Goal: Check status: Check status

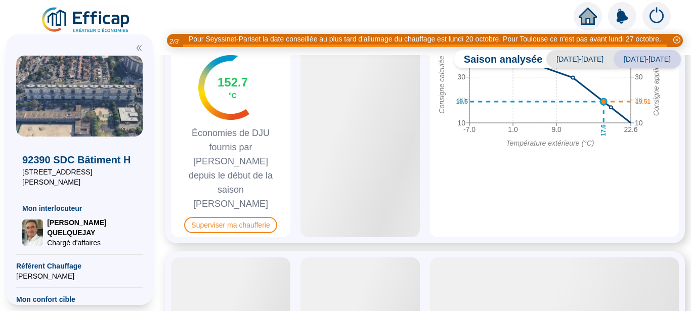
scroll to position [638, 0]
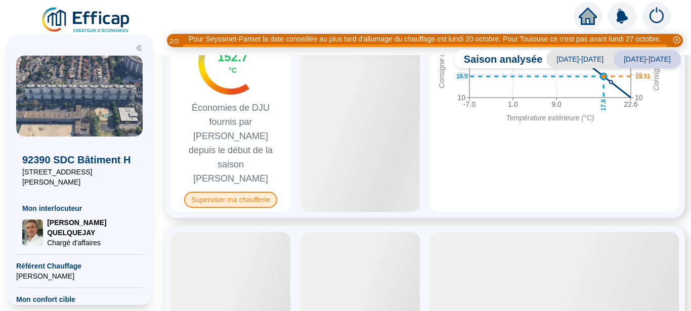
click at [250, 192] on span "Superviser ma chaufferie" at bounding box center [230, 200] width 93 height 16
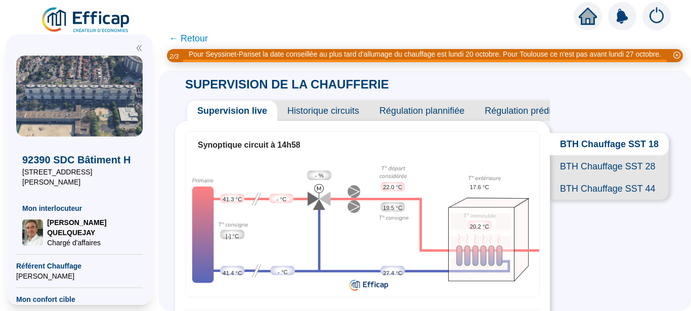
click at [574, 200] on span "BTH Chauffage SST 44" at bounding box center [609, 189] width 119 height 22
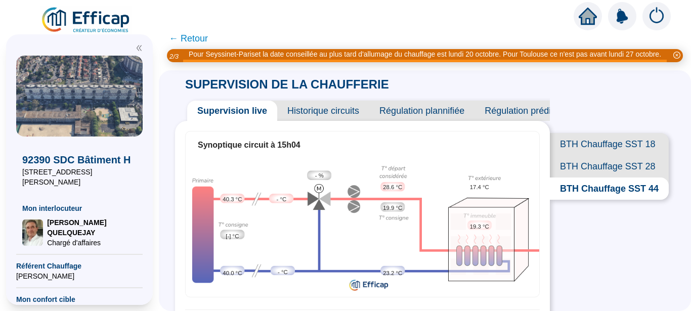
click at [589, 173] on span "BTH Chauffage SST 28" at bounding box center [609, 166] width 119 height 22
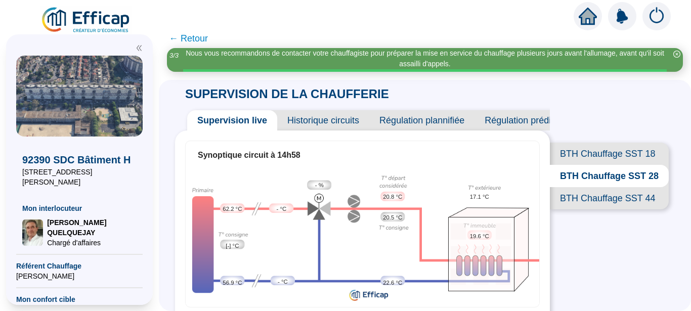
click at [595, 151] on span "BTH Chauffage SST 18" at bounding box center [609, 154] width 119 height 22
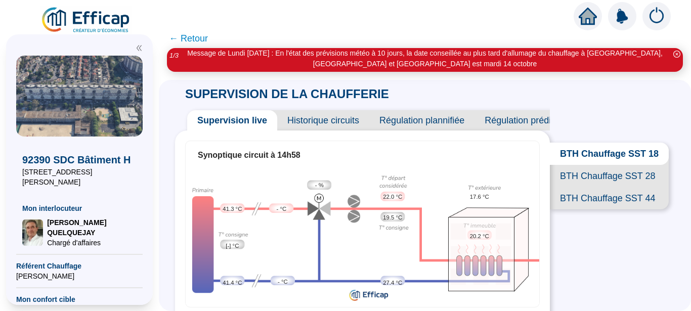
click at [602, 210] on span "BTH Chauffage SST 44" at bounding box center [609, 198] width 119 height 22
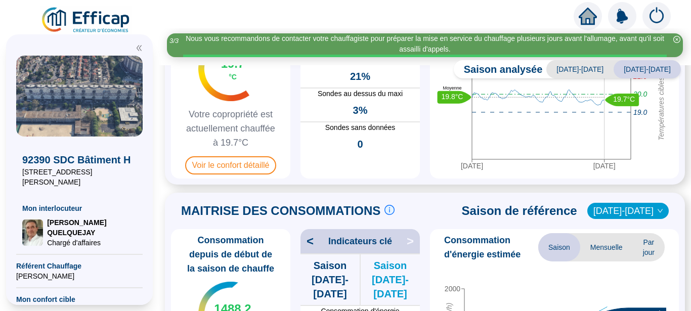
scroll to position [128, 0]
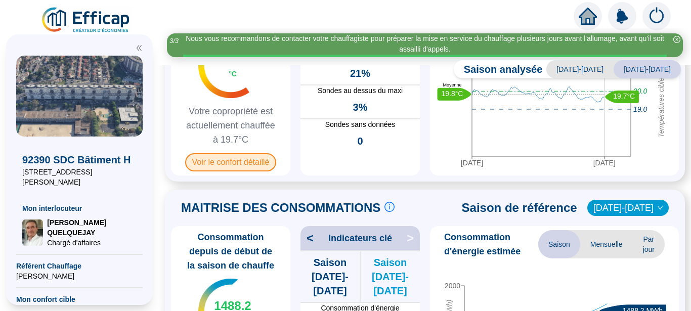
click at [261, 163] on span "Voir le confort détaillé" at bounding box center [231, 162] width 92 height 18
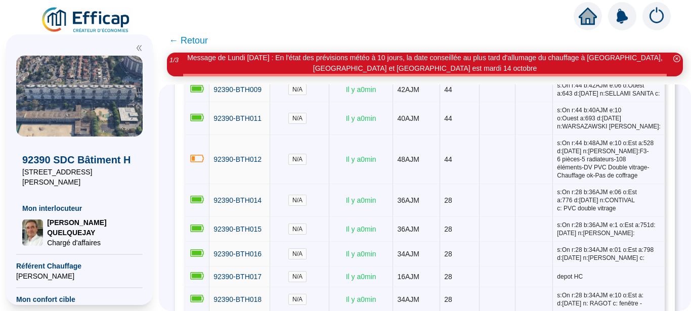
scroll to position [702, 0]
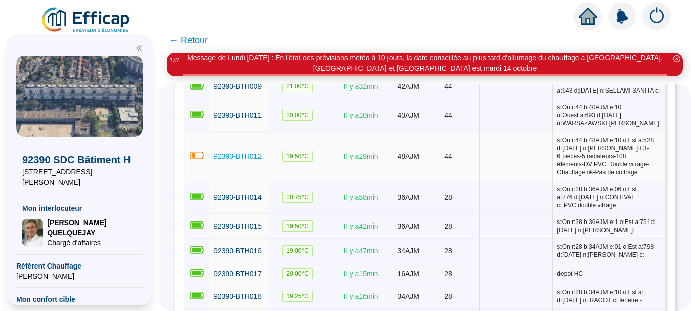
click at [256, 160] on span "92390-BTH012" at bounding box center [238, 156] width 48 height 8
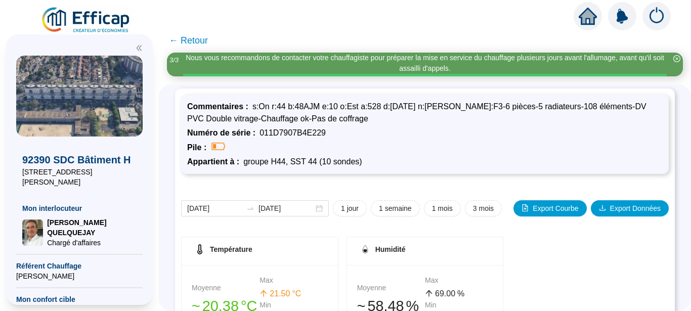
scroll to position [8, 0]
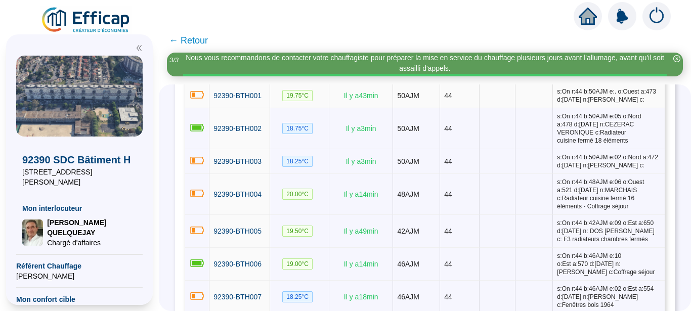
scroll to position [446, 0]
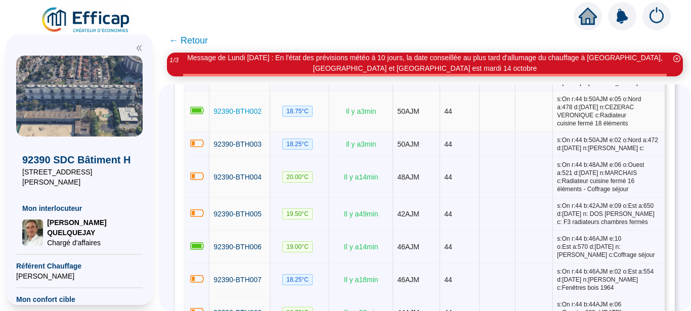
click at [247, 110] on span "92390-BTH002" at bounding box center [238, 111] width 48 height 8
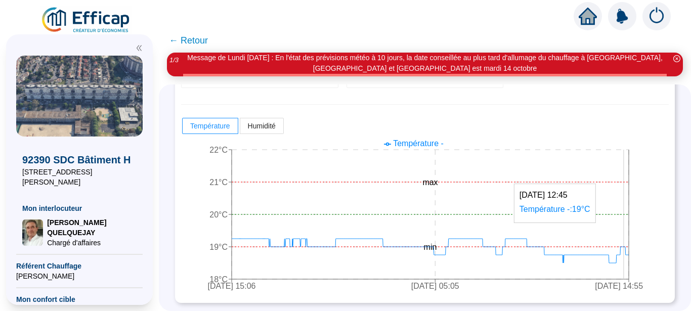
scroll to position [263, 0]
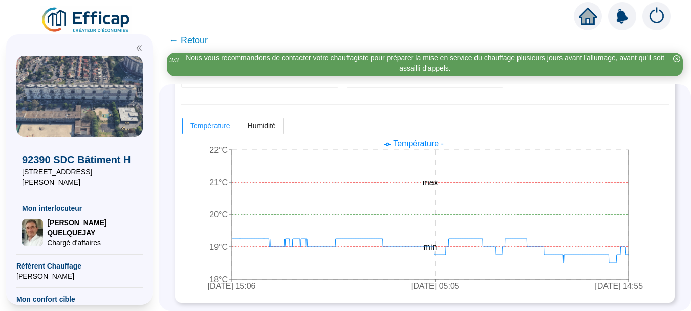
click at [183, 41] on span "← Retour" at bounding box center [188, 40] width 39 height 14
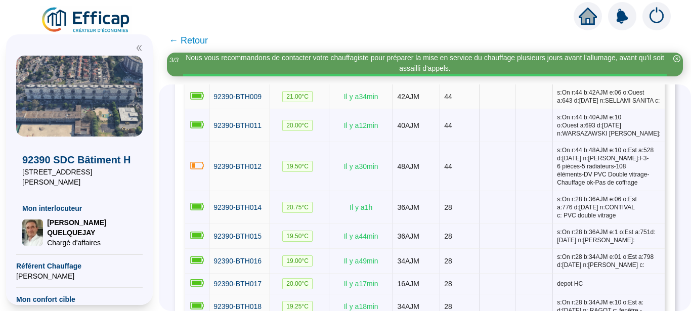
scroll to position [628, 0]
